Goal: Task Accomplishment & Management: Use online tool/utility

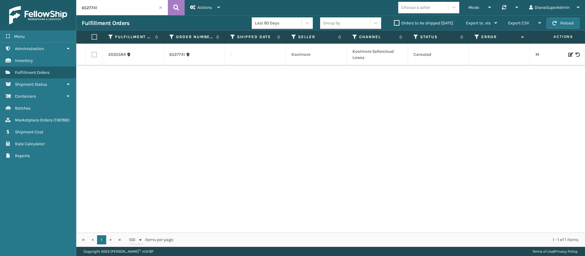
click at [159, 6] on span at bounding box center [161, 8] width 4 height 4
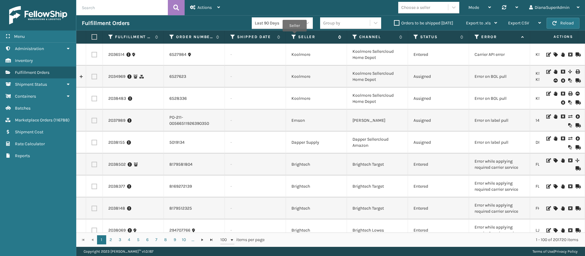
click at [295, 36] on icon at bounding box center [293, 36] width 5 height 5
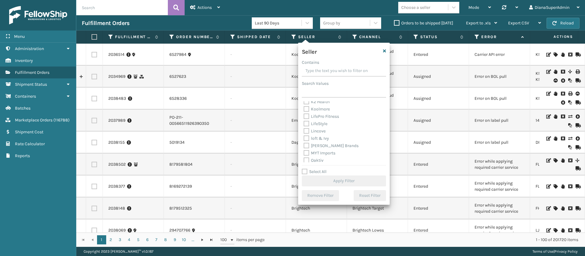
scroll to position [188, 0]
click at [303, 173] on label "Select All" at bounding box center [314, 171] width 25 height 5
click at [303, 169] on input "Select All" at bounding box center [348, 168] width 92 height 1
checkbox input "true"
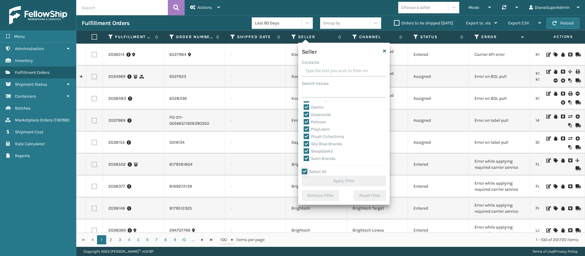
checkbox input "true"
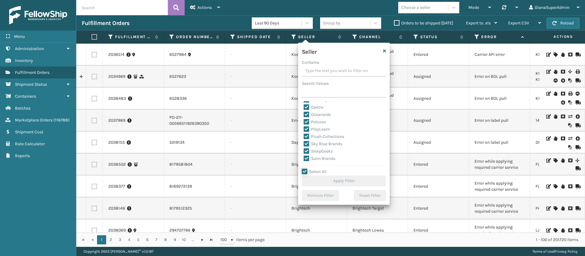
checkbox input "true"
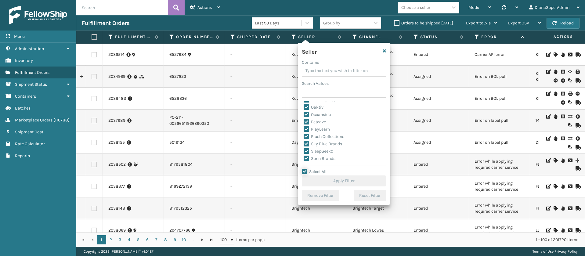
checkbox input "true"
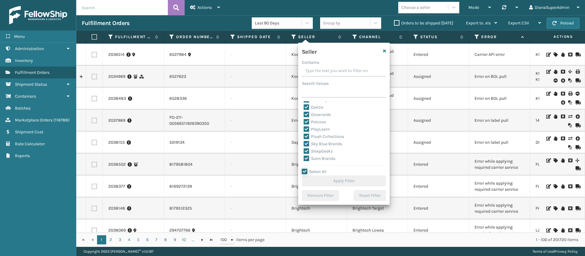
checkbox input "true"
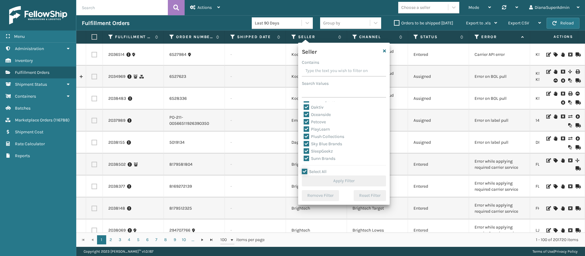
checkbox input "true"
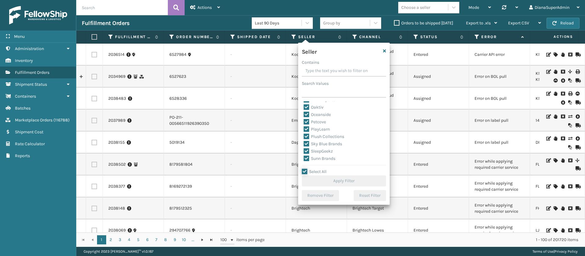
checkbox input "true"
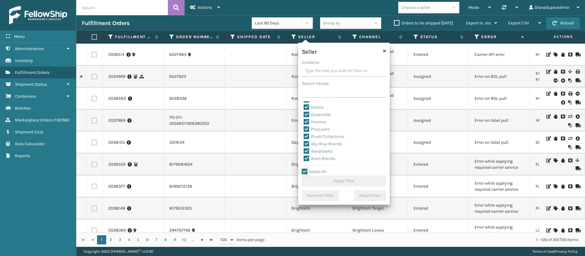
checkbox input "true"
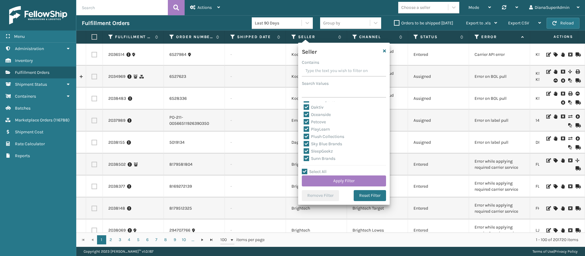
click at [307, 150] on label "SleepGeekz" at bounding box center [318, 151] width 29 height 5
click at [304, 150] on input "SleepGeekz" at bounding box center [304, 150] width 0 height 4
checkbox input "false"
click at [332, 178] on button "Apply Filter" at bounding box center [344, 180] width 84 height 11
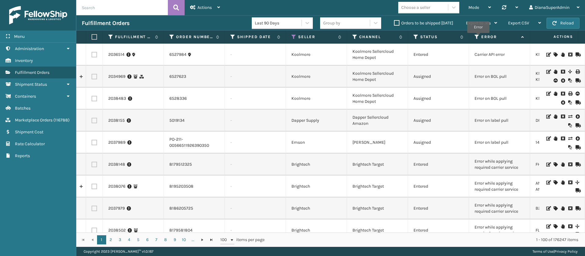
click at [478, 37] on icon at bounding box center [477, 36] width 5 height 5
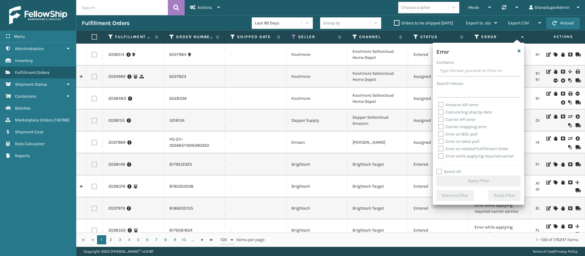
click at [439, 171] on label "Select All" at bounding box center [448, 171] width 25 height 5
click at [439, 169] on input "Select All" at bounding box center [482, 168] width 92 height 1
checkbox input "true"
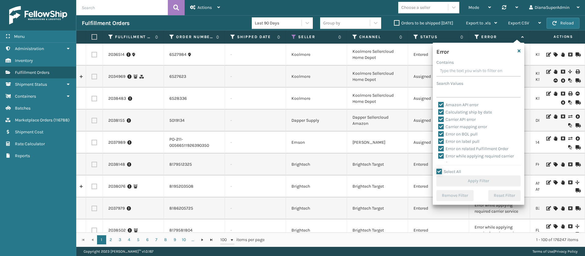
checkbox input "true"
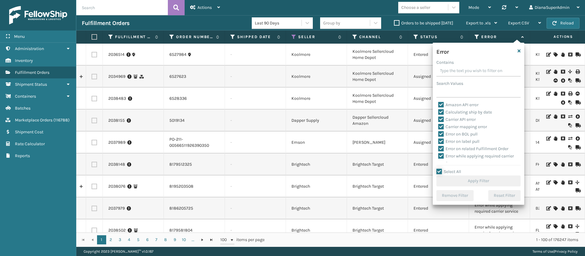
checkbox input "true"
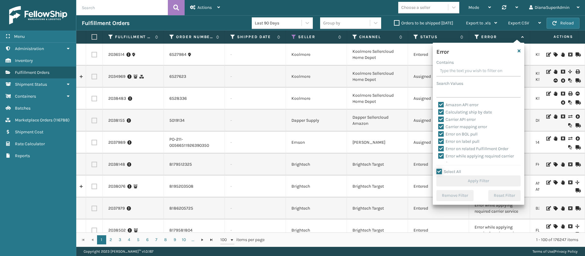
checkbox input "true"
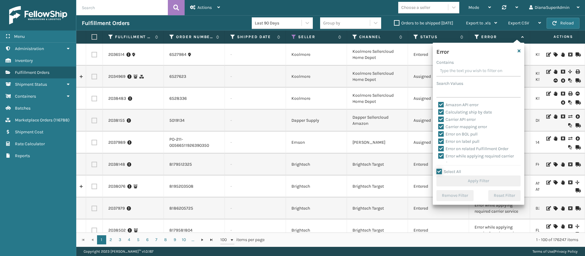
checkbox input "true"
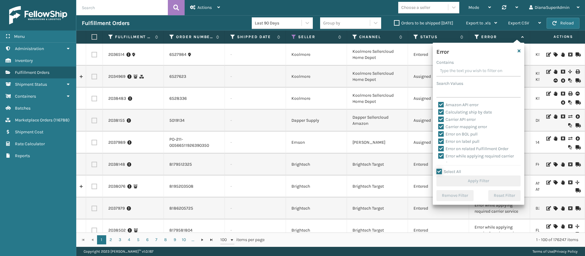
checkbox input "true"
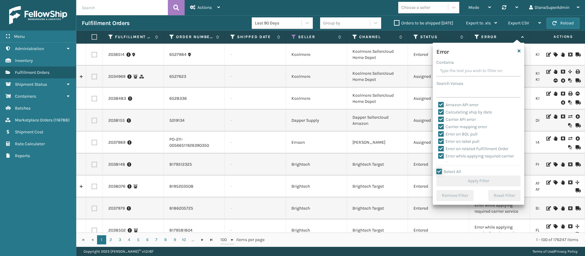
checkbox input "true"
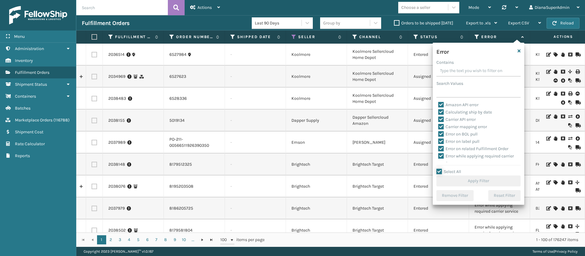
checkbox input "true"
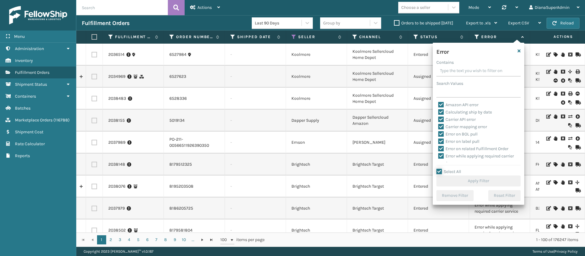
checkbox input "true"
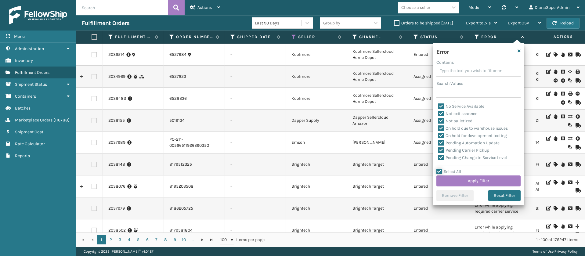
scroll to position [137, 0]
click at [440, 128] on label "Pending Automation Update" at bounding box center [468, 128] width 61 height 5
click at [439, 128] on input "Pending Automation Update" at bounding box center [438, 127] width 0 height 4
checkbox input "false"
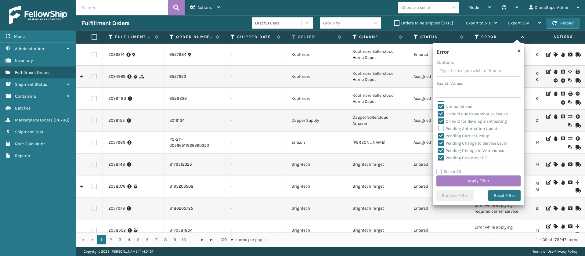
click at [441, 136] on label "Pending Carrier Pickup" at bounding box center [463, 135] width 51 height 5
click at [439, 136] on input "Pending Carrier Pickup" at bounding box center [438, 134] width 0 height 4
checkbox input "false"
click at [441, 143] on label "Pending Change to Service Level" at bounding box center [472, 143] width 69 height 5
click at [439, 143] on input "Pending Change to Service Level" at bounding box center [438, 142] width 0 height 4
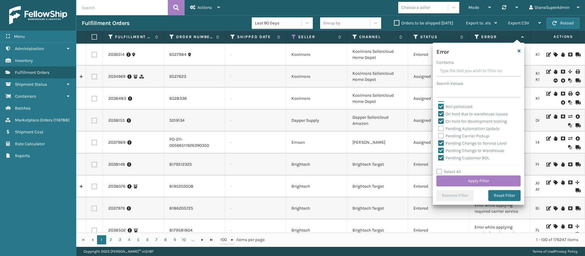
checkbox input "false"
click at [443, 151] on label "Pending Change to Warehouse" at bounding box center [471, 150] width 66 height 5
click at [439, 151] on input "Pending Change to Warehouse" at bounding box center [438, 149] width 0 height 4
checkbox input "false"
click at [442, 154] on div "Pending Customer BOL" at bounding box center [478, 157] width 81 height 7
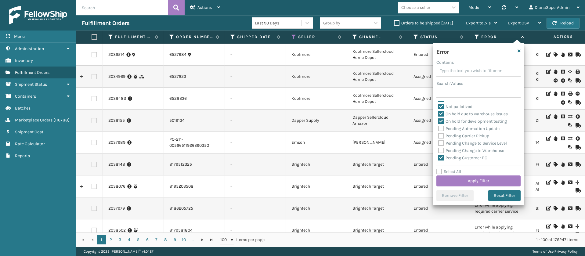
scroll to position [183, 0]
drag, startPoint x: 443, startPoint y: 114, endPoint x: 440, endPoint y: 124, distance: 10.9
click at [443, 113] on label "Pending Customer BOL" at bounding box center [463, 112] width 51 height 5
click at [439, 113] on input "Pending Customer BOL" at bounding box center [438, 111] width 0 height 4
checkbox input "false"
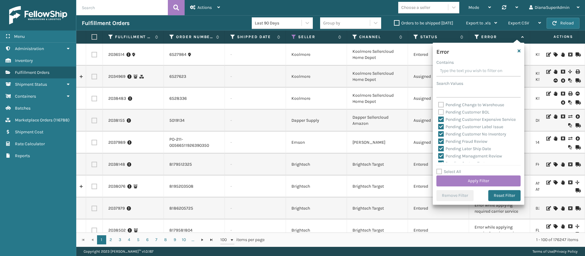
click at [443, 117] on label "Pending Customer Expensive Service" at bounding box center [477, 119] width 78 height 5
click at [439, 117] on input "Pending Customer Expensive Service" at bounding box center [438, 118] width 0 height 4
checkbox input "false"
click at [443, 129] on label "Pending Customer Label Issue" at bounding box center [470, 126] width 65 height 5
click at [439, 127] on input "Pending Customer Label Issue" at bounding box center [438, 125] width 0 height 4
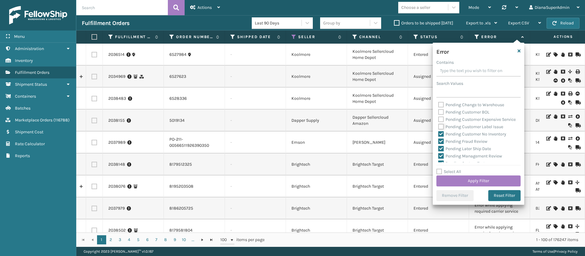
checkbox input "false"
click at [443, 137] on label "Pending Customer No Inventory" at bounding box center [472, 134] width 68 height 5
click at [439, 135] on input "Pending Customer No Inventory" at bounding box center [438, 133] width 0 height 4
checkbox input "false"
click at [442, 145] on div "Pending Fraud Review" at bounding box center [478, 141] width 81 height 7
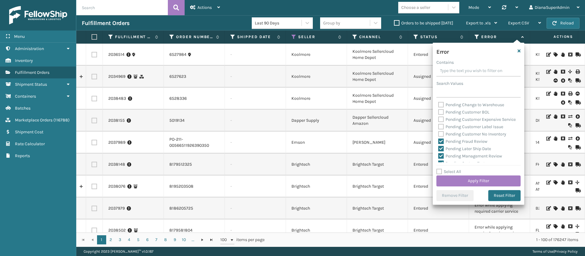
click at [440, 151] on label "Pending Later Ship Date" at bounding box center [464, 148] width 53 height 5
click at [439, 149] on input "Pending Later Ship Date" at bounding box center [438, 147] width 0 height 4
checkbox input "false"
click at [440, 144] on label "Pending Fraud Review" at bounding box center [462, 141] width 49 height 5
click at [439, 142] on input "Pending Fraud Review" at bounding box center [438, 140] width 0 height 4
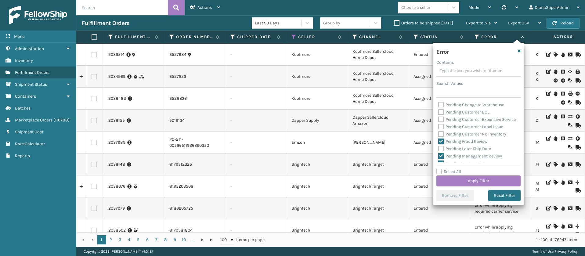
checkbox input "false"
click at [442, 113] on label "Pending Management Review" at bounding box center [470, 110] width 64 height 5
click at [439, 111] on input "Pending Management Review" at bounding box center [438, 109] width 0 height 4
checkbox input "false"
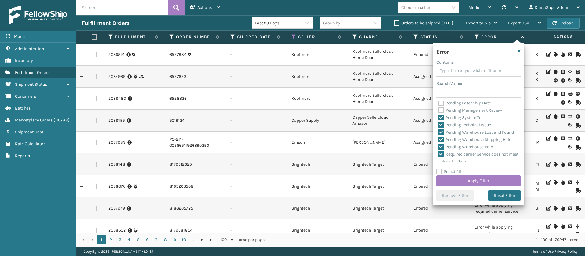
click at [442, 120] on label "Pending System Test" at bounding box center [461, 117] width 47 height 5
click at [439, 118] on input "Pending System Test" at bounding box center [438, 116] width 0 height 4
checkbox input "false"
click at [440, 128] on label "Pending Technical Issue" at bounding box center [464, 124] width 53 height 5
click at [439, 125] on input "Pending Technical Issue" at bounding box center [438, 123] width 0 height 4
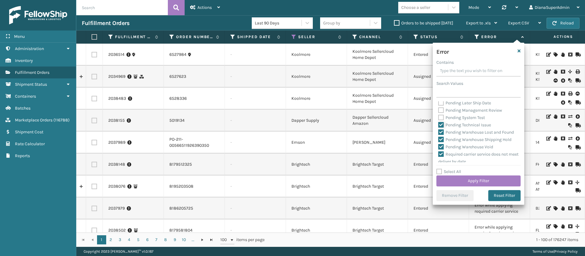
checkbox input "false"
click at [440, 135] on label "Pending Warehouse Lost and Found" at bounding box center [476, 132] width 76 height 5
click at [439, 133] on input "Pending Warehouse Lost and Found" at bounding box center [438, 131] width 0 height 4
checkbox input "false"
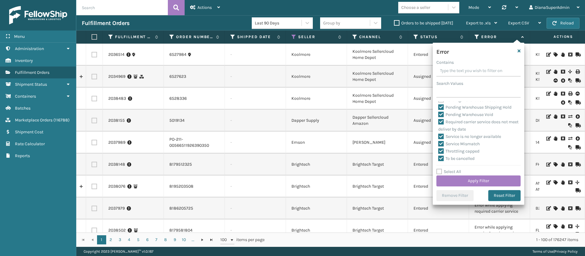
click at [441, 108] on label "Pending Warehouse Shipping Hold" at bounding box center [474, 107] width 73 height 5
click at [439, 108] on input "Pending Warehouse Shipping Hold" at bounding box center [438, 106] width 0 height 4
checkbox input "false"
click at [441, 117] on label "Pending Warehouse Void" at bounding box center [465, 114] width 55 height 5
click at [439, 115] on input "Pending Warehouse Void" at bounding box center [438, 113] width 0 height 4
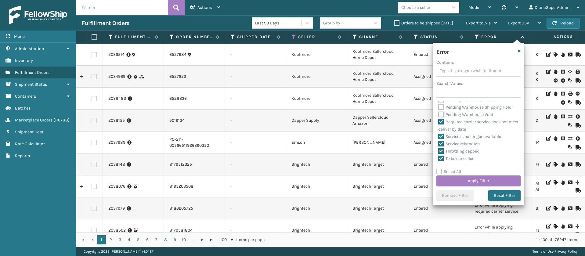
checkbox input "false"
click at [441, 130] on label "Required carrier service does not meet deliver by date" at bounding box center [478, 125] width 80 height 13
click at [439, 122] on input "Required carrier service does not meet deliver by date" at bounding box center [438, 120] width 0 height 4
checkbox input "false"
click at [484, 181] on button "Apply Filter" at bounding box center [478, 180] width 84 height 11
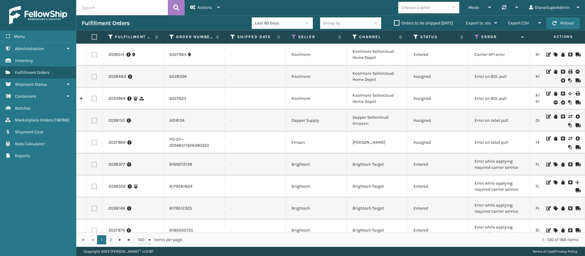
click at [398, 24] on label "Orders to be shipped [DATE]" at bounding box center [423, 22] width 59 height 5
click at [394, 24] on input "Orders to be shipped [DATE]" at bounding box center [394, 22] width 0 height 4
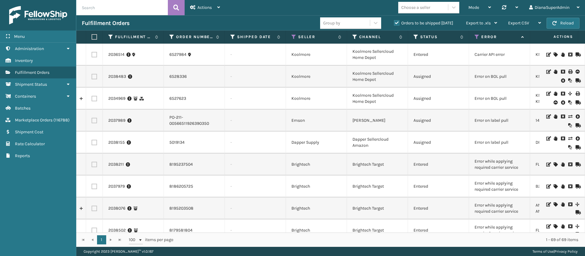
click at [476, 35] on icon at bounding box center [477, 36] width 5 height 5
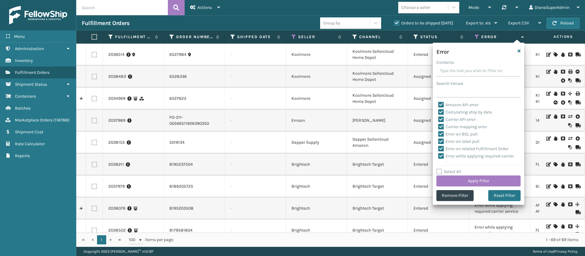
click at [440, 167] on div "Error Contains Search Values Amazon API error Calculating ship by date Carrier …" at bounding box center [479, 124] width 92 height 162
click at [439, 170] on label "Select All" at bounding box center [448, 171] width 25 height 5
click at [439, 169] on input "Select All" at bounding box center [482, 168] width 92 height 1
checkbox input "true"
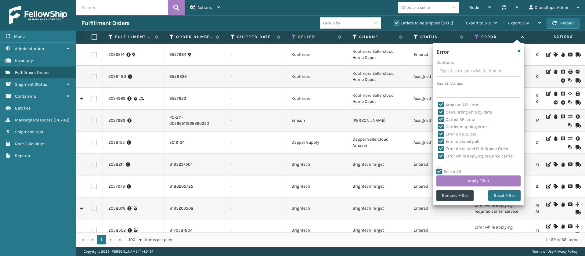
checkbox input "true"
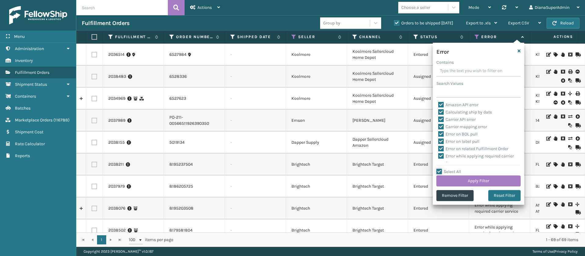
checkbox input "true"
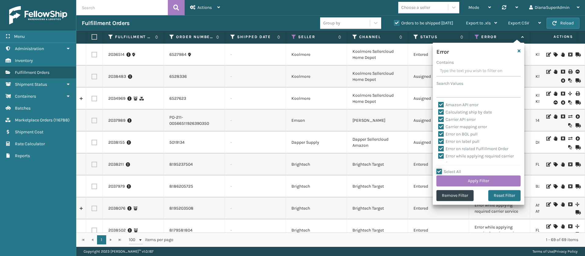
checkbox input "true"
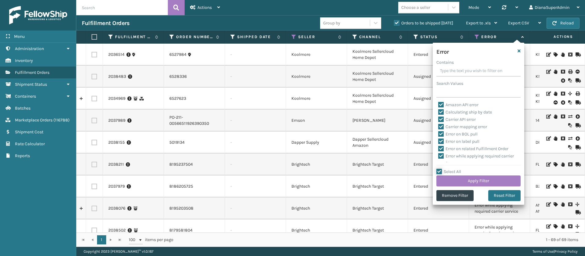
checkbox input "true"
click at [440, 169] on label "Select All" at bounding box center [448, 171] width 25 height 5
click at [440, 169] on input "Select All" at bounding box center [482, 168] width 92 height 1
checkbox input "false"
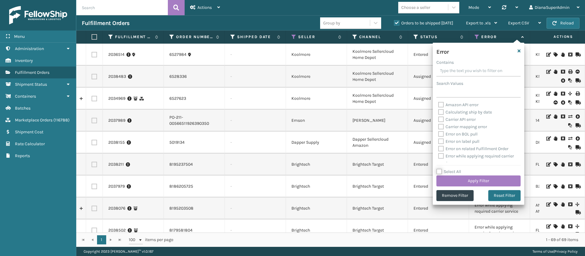
checkbox input "false"
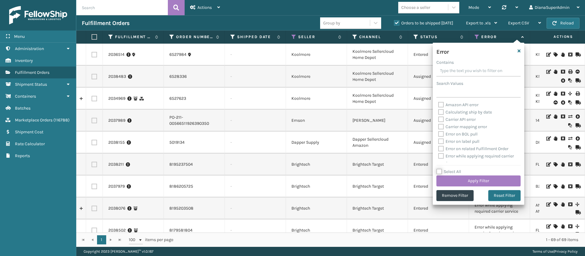
checkbox input "false"
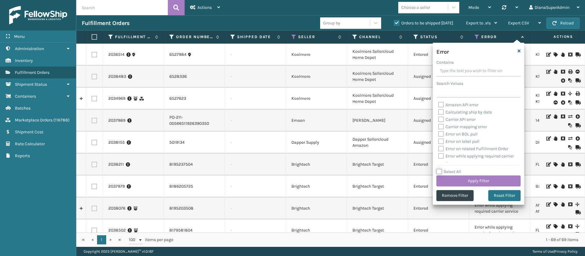
checkbox input "false"
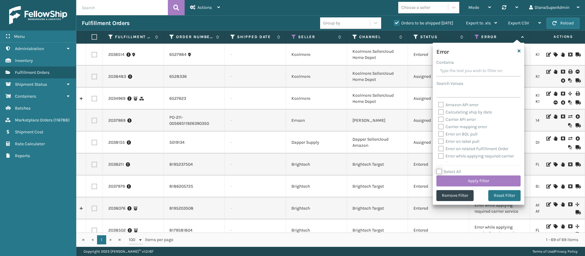
checkbox input "false"
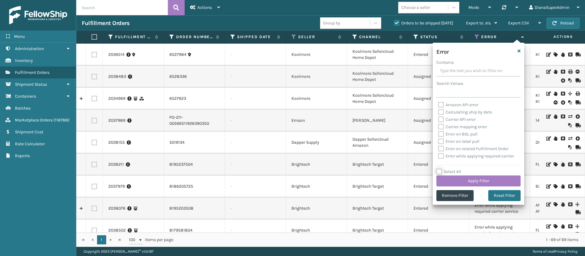
checkbox input "false"
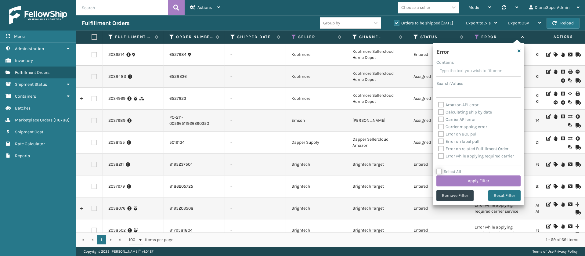
checkbox input "false"
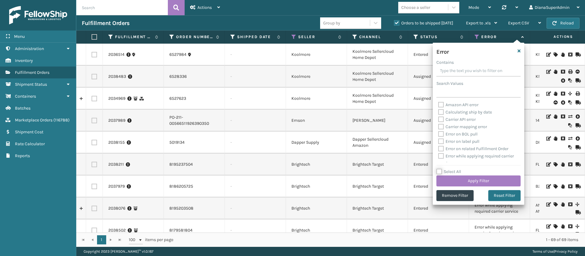
checkbox input "false"
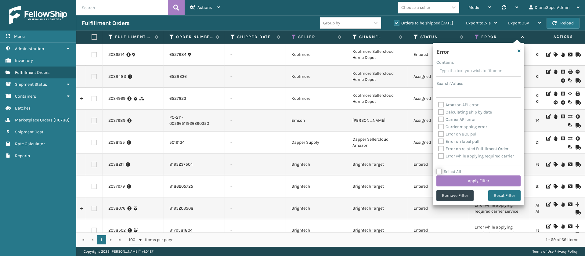
checkbox input "false"
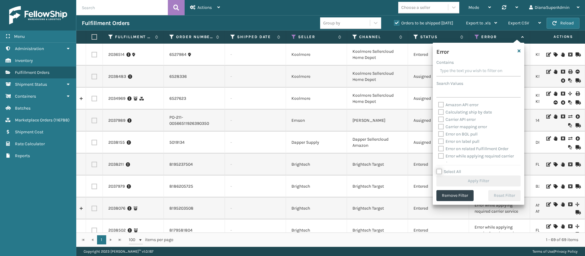
scroll to position [283, 0]
click at [441, 142] on label "Pending Warehouse Void" at bounding box center [465, 143] width 55 height 5
click at [439, 142] on input "Pending Warehouse Void" at bounding box center [438, 142] width 0 height 4
checkbox input "true"
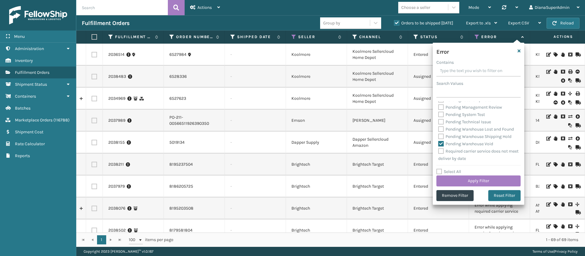
click at [441, 134] on label "Pending Warehouse Shipping Hold" at bounding box center [474, 136] width 73 height 5
click at [439, 133] on input "Pending Warehouse Shipping Hold" at bounding box center [438, 135] width 0 height 4
checkbox input "true"
click at [442, 157] on div "Pending Warehouse Lost and Found" at bounding box center [478, 153] width 81 height 7
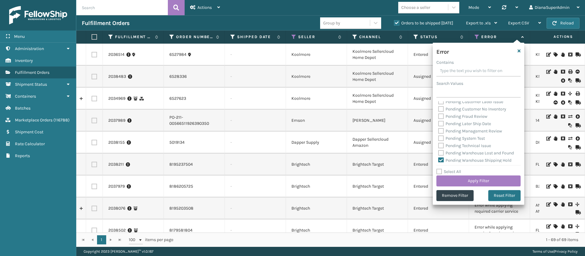
click at [443, 156] on label "Pending Warehouse Lost and Found" at bounding box center [476, 152] width 76 height 5
click at [439, 154] on input "Pending Warehouse Lost and Found" at bounding box center [438, 152] width 0 height 4
checkbox input "true"
click at [442, 148] on label "Pending Technical Issue" at bounding box center [464, 145] width 53 height 5
click at [439, 146] on input "Pending Technical Issue" at bounding box center [438, 144] width 0 height 4
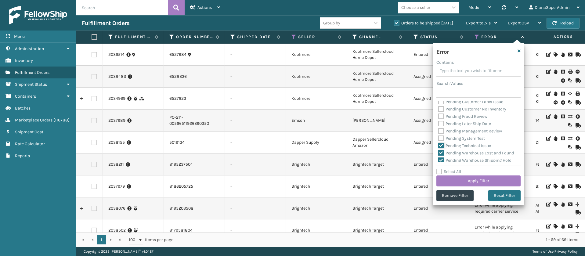
checkbox input "true"
click at [443, 141] on label "Pending System Test" at bounding box center [461, 138] width 47 height 5
click at [439, 139] on input "Pending System Test" at bounding box center [438, 137] width 0 height 4
checkbox input "true"
click at [443, 134] on label "Pending Management Review" at bounding box center [470, 130] width 64 height 5
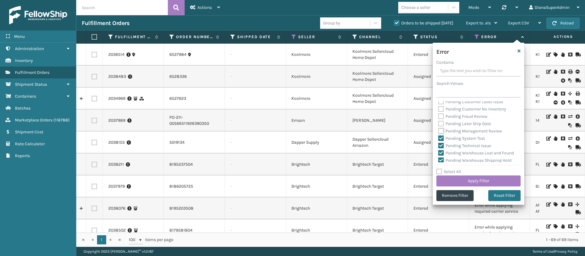
click at [439, 132] on input "Pending Management Review" at bounding box center [438, 130] width 0 height 4
checkbox input "true"
click at [443, 126] on label "Pending Later Ship Date" at bounding box center [464, 123] width 53 height 5
click at [439, 124] on input "Pending Later Ship Date" at bounding box center [438, 122] width 0 height 4
checkbox input "true"
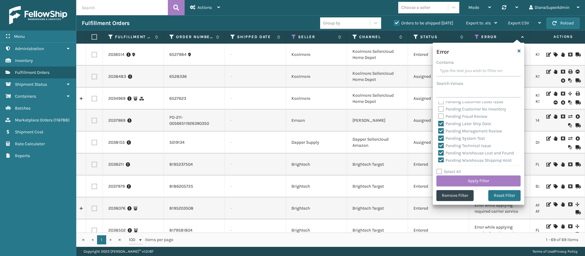
click at [442, 119] on label "Pending Fraud Review" at bounding box center [462, 116] width 49 height 5
click at [439, 117] on input "Pending Fraud Review" at bounding box center [438, 115] width 0 height 4
checkbox input "true"
click at [442, 112] on label "Pending Customer No Inventory" at bounding box center [472, 109] width 68 height 5
click at [439, 110] on input "Pending Customer No Inventory" at bounding box center [438, 108] width 0 height 4
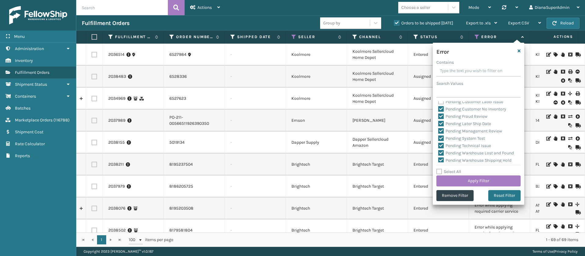
checkbox input "true"
click at [441, 104] on label "Pending Customer Label Issue" at bounding box center [470, 101] width 65 height 5
click at [439, 102] on input "Pending Customer Label Issue" at bounding box center [438, 100] width 0 height 4
checkbox input "true"
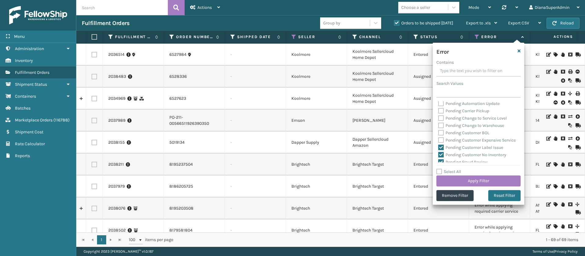
click at [441, 140] on label "Pending Customer Expensive Service" at bounding box center [477, 140] width 78 height 5
click at [439, 140] on input "Pending Customer Expensive Service" at bounding box center [438, 139] width 0 height 4
checkbox input "true"
click at [443, 131] on label "Pending Customer BOL" at bounding box center [463, 132] width 51 height 5
click at [439, 131] on input "Pending Customer BOL" at bounding box center [438, 131] width 0 height 4
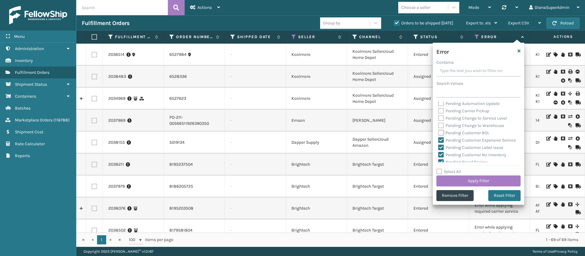
checkbox input "true"
click at [442, 124] on label "Pending Change to Warehouse" at bounding box center [471, 125] width 66 height 5
click at [439, 124] on input "Pending Change to Warehouse" at bounding box center [438, 124] width 0 height 4
checkbox input "true"
click at [441, 118] on label "Pending Change to Service Level" at bounding box center [472, 118] width 69 height 5
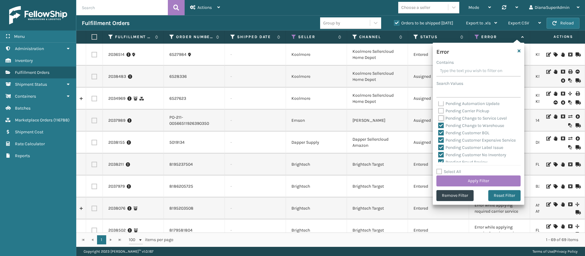
click at [439, 118] on input "Pending Change to Service Level" at bounding box center [438, 117] width 0 height 4
checkbox input "true"
click at [441, 112] on label "Pending Carrier Pickup" at bounding box center [463, 110] width 51 height 5
click at [439, 111] on input "Pending Carrier Pickup" at bounding box center [438, 109] width 0 height 4
checkbox input "true"
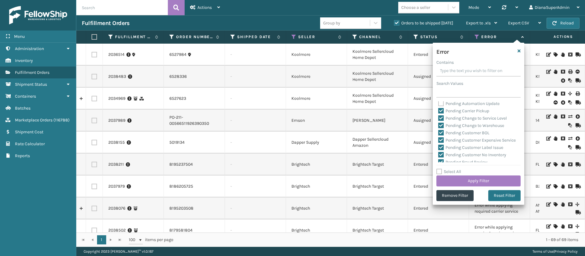
click at [442, 103] on label "Pending Automation Update" at bounding box center [468, 103] width 61 height 5
click at [439, 103] on input "Pending Automation Update" at bounding box center [438, 102] width 0 height 4
checkbox input "true"
click at [479, 179] on button "Apply Filter" at bounding box center [478, 180] width 84 height 11
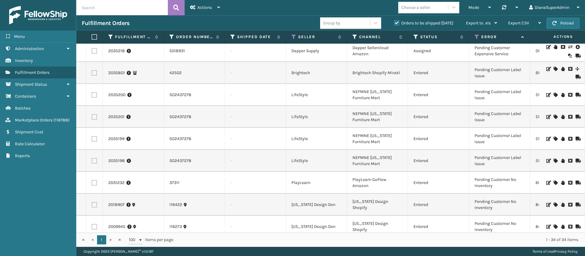
scroll to position [46, 0]
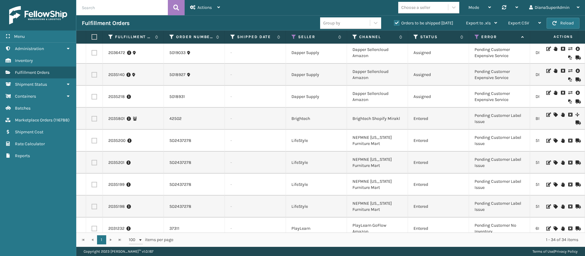
click at [477, 38] on icon at bounding box center [477, 36] width 5 height 5
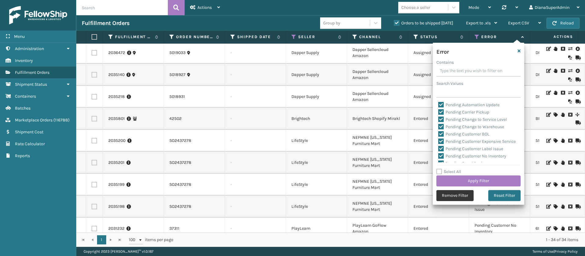
click at [450, 196] on button "Remove Filter" at bounding box center [454, 195] width 37 height 11
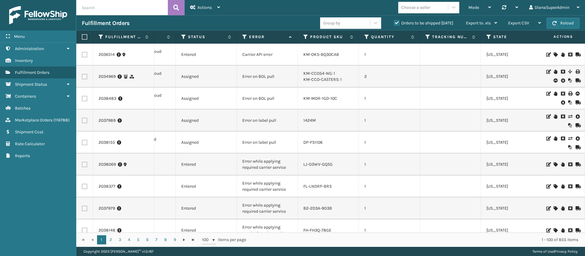
scroll to position [0, 0]
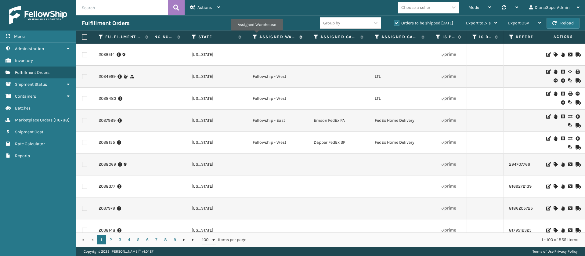
click at [256, 35] on icon at bounding box center [255, 36] width 5 height 5
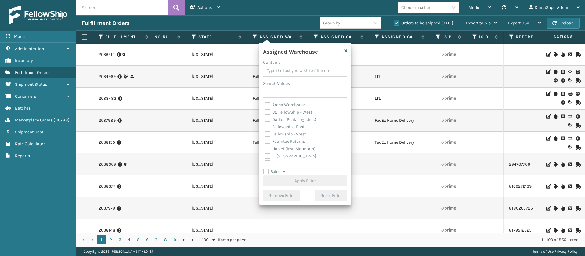
click at [268, 127] on label "Fellowship - East" at bounding box center [285, 126] width 40 height 5
click at [265, 127] on input "Fellowship - East" at bounding box center [265, 125] width 0 height 4
checkbox input "true"
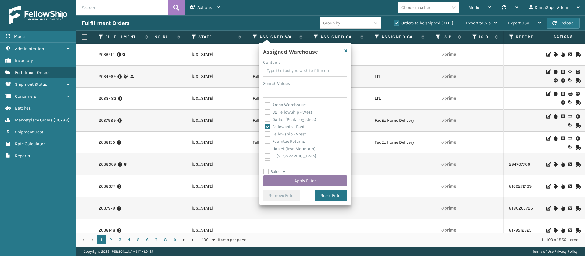
click at [304, 179] on button "Apply Filter" at bounding box center [305, 180] width 84 height 11
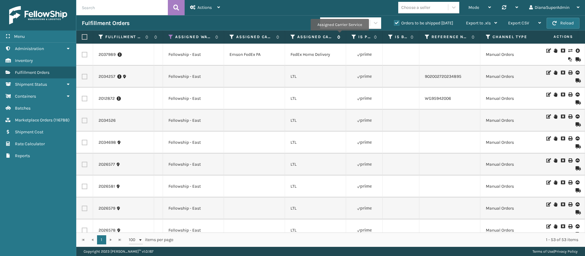
click at [339, 35] on icon at bounding box center [337, 37] width 5 height 4
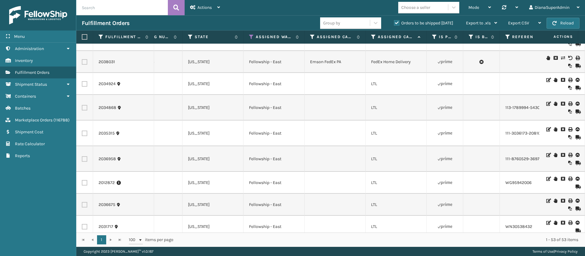
click at [396, 87] on td "LTL" at bounding box center [396, 84] width 61 height 22
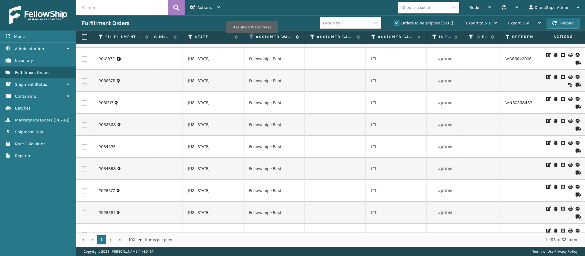
click at [251, 36] on icon at bounding box center [251, 36] width 5 height 5
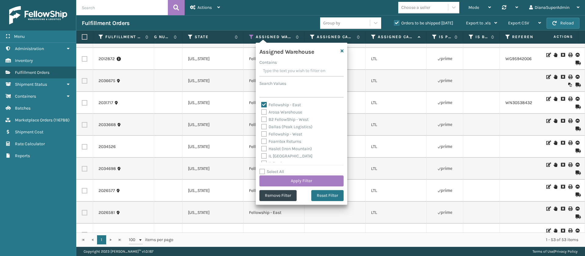
click at [266, 103] on label "Fellowship - East" at bounding box center [281, 104] width 40 height 5
click at [262, 103] on input "Fellowship - East" at bounding box center [261, 103] width 0 height 4
checkbox input "false"
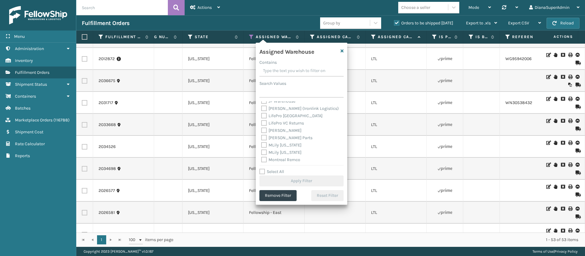
click at [263, 110] on label "[PERSON_NAME] (Ironlink Logistics)" at bounding box center [300, 108] width 78 height 5
click at [262, 109] on input "[PERSON_NAME] (Ironlink Logistics)" at bounding box center [261, 107] width 0 height 4
checkbox input "true"
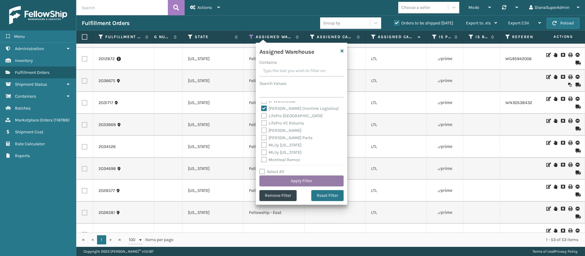
click at [295, 181] on button "Apply Filter" at bounding box center [301, 180] width 84 height 11
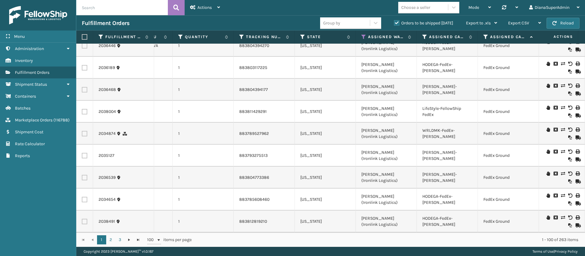
click at [363, 33] on th "Assigned Warehouse" at bounding box center [386, 37] width 61 height 13
click at [363, 37] on icon at bounding box center [363, 36] width 5 height 5
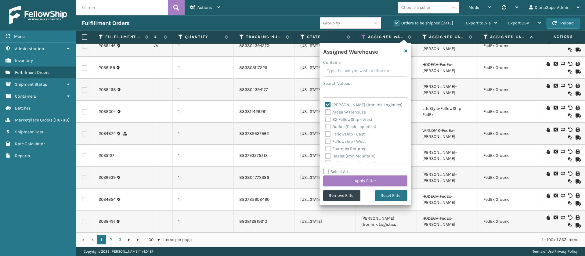
click at [328, 103] on label "[PERSON_NAME] (Ironlink Logistics)" at bounding box center [364, 104] width 78 height 5
click at [325, 103] on input "[PERSON_NAME] (Ironlink Logistics)" at bounding box center [325, 103] width 0 height 4
checkbox input "false"
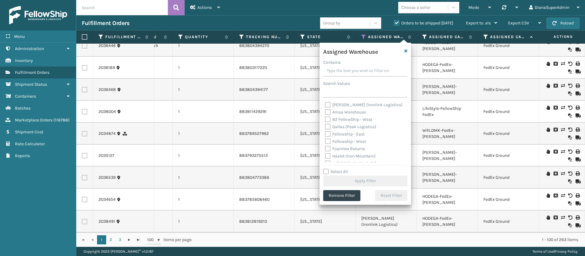
click at [329, 125] on label "Dallas (Peak Logistics)" at bounding box center [350, 126] width 51 height 5
click at [325, 125] on input "Dallas (Peak Logistics)" at bounding box center [325, 125] width 0 height 4
checkbox input "true"
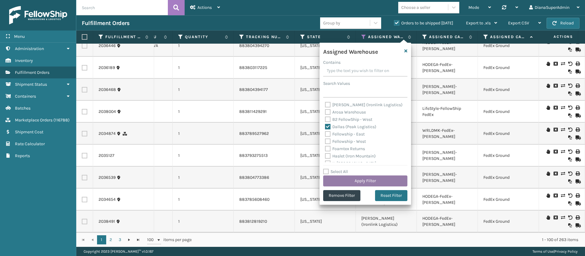
click at [363, 180] on button "Apply Filter" at bounding box center [365, 180] width 84 height 11
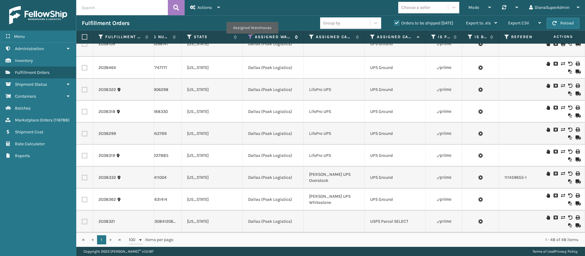
click at [252, 38] on icon at bounding box center [250, 36] width 5 height 5
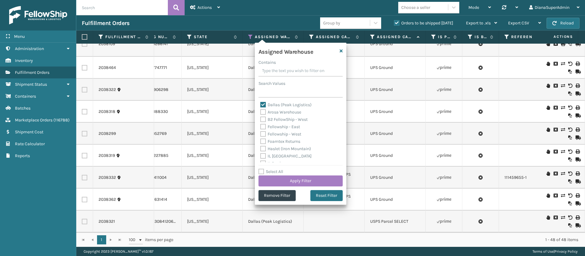
click at [262, 103] on label "Dallas (Peak Logistics)" at bounding box center [285, 104] width 51 height 5
click at [261, 103] on input "Dallas (Peak Logistics)" at bounding box center [260, 103] width 0 height 4
checkbox input "false"
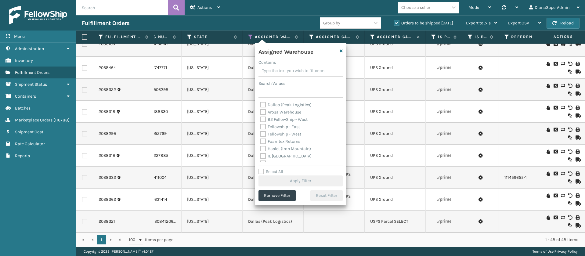
click at [263, 118] on label "B2 FellowShip - West" at bounding box center [283, 119] width 47 height 5
click at [261, 118] on input "B2 FellowShip - West" at bounding box center [260, 118] width 0 height 4
checkbox input "true"
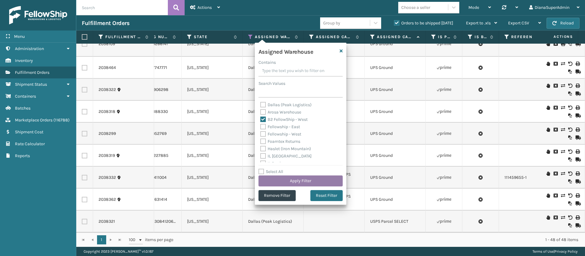
click at [301, 179] on button "Apply Filter" at bounding box center [301, 180] width 84 height 11
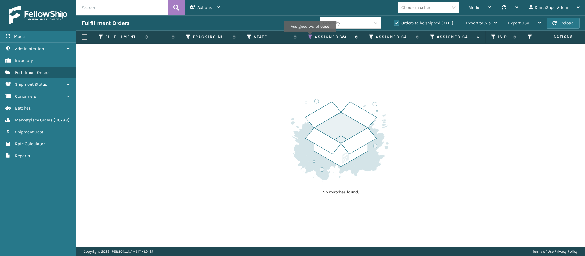
click at [310, 37] on icon at bounding box center [310, 36] width 5 height 5
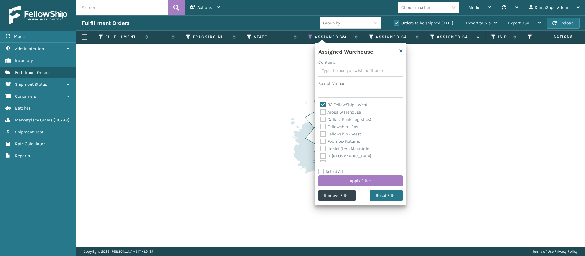
click at [323, 103] on label "B2 FellowShip - West" at bounding box center [343, 104] width 47 height 5
click at [320, 103] on input "B2 FellowShip - West" at bounding box center [320, 103] width 0 height 4
checkbox input "false"
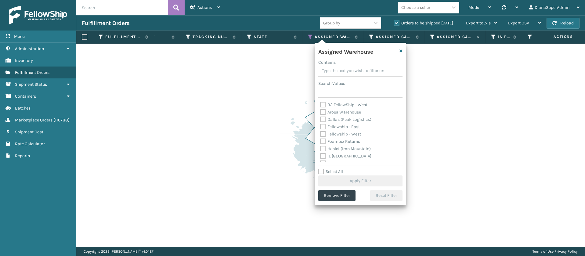
click at [323, 133] on label "Fellowship - West" at bounding box center [340, 134] width 41 height 5
click at [320, 133] on input "Fellowship - West" at bounding box center [320, 133] width 0 height 4
checkbox input "true"
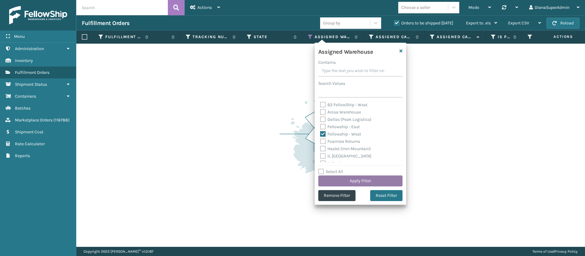
click at [347, 179] on button "Apply Filter" at bounding box center [360, 180] width 84 height 11
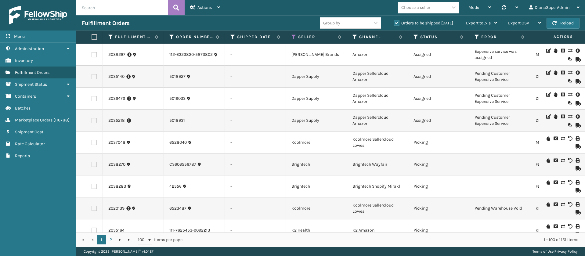
click at [308, 228] on div "Fulfillment Order Id Order Number Shipped Date Seller Channel Status Error Prod…" at bounding box center [330, 139] width 509 height 216
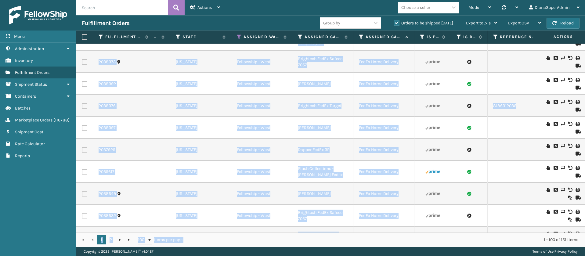
click at [400, 116] on td "FedEx Home Delivery" at bounding box center [383, 106] width 61 height 22
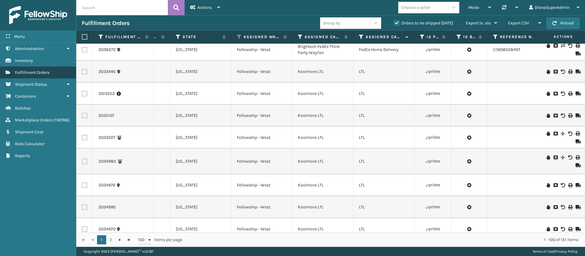
click at [53, 69] on link "Fulfillment Orders" at bounding box center [38, 73] width 76 height 12
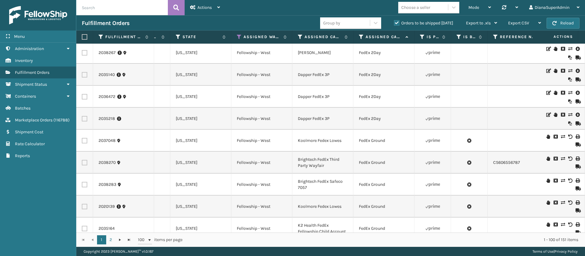
scroll to position [0, 543]
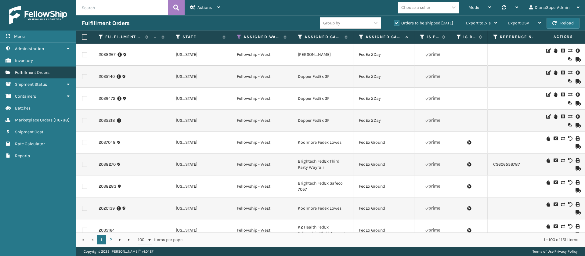
click at [45, 71] on span "Fulfillment Orders" at bounding box center [32, 72] width 34 height 5
